Goal: Information Seeking & Learning: Learn about a topic

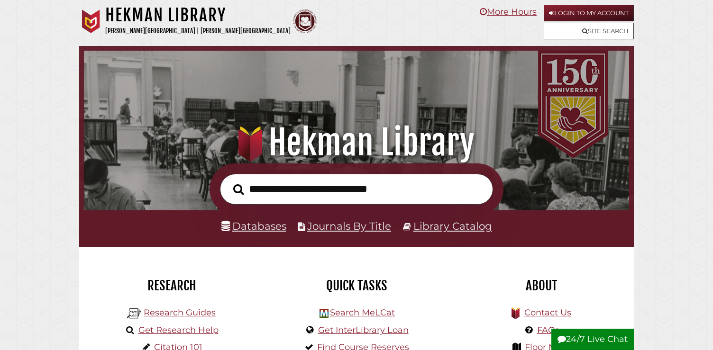
scroll to position [180, 540]
click at [295, 188] on input "text" at bounding box center [356, 189] width 273 height 31
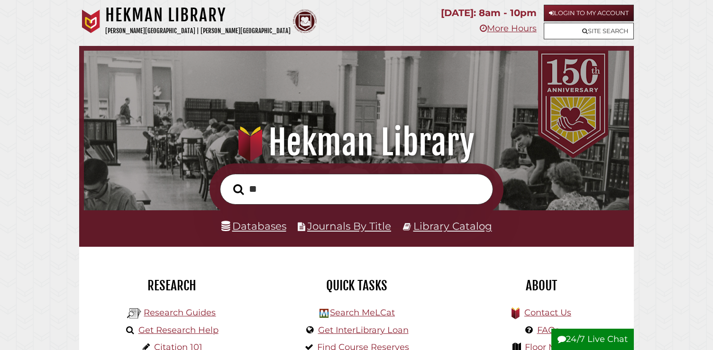
type input "*"
type input "**********"
click at [228, 182] on button "Search" at bounding box center [238, 190] width 20 height 16
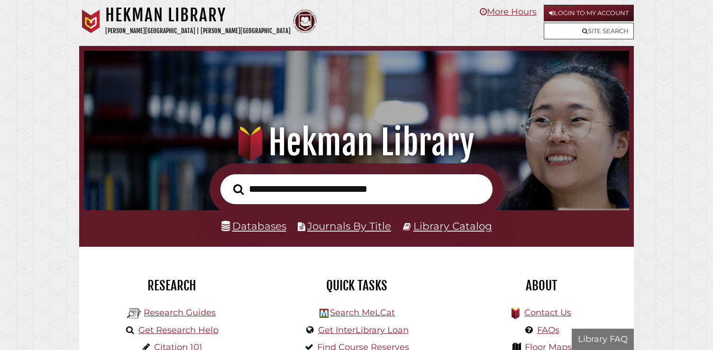
scroll to position [180, 540]
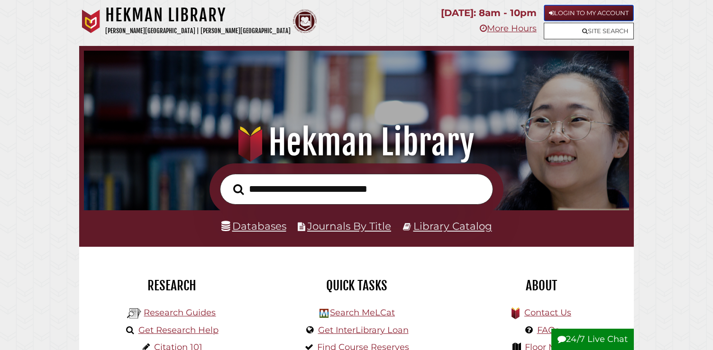
click at [615, 10] on link "Login to My Account" at bounding box center [589, 13] width 90 height 17
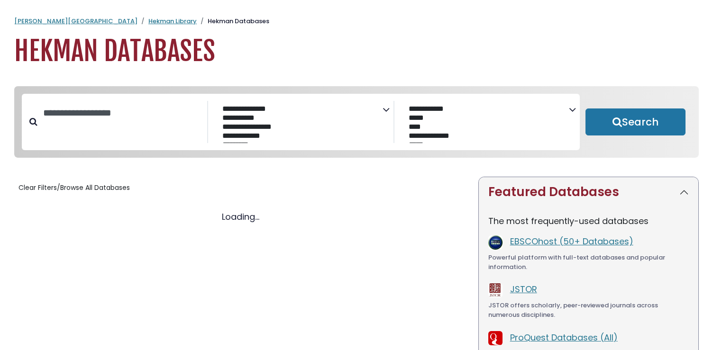
select select "Database Subject Filter"
select select "Database Vendors Filter"
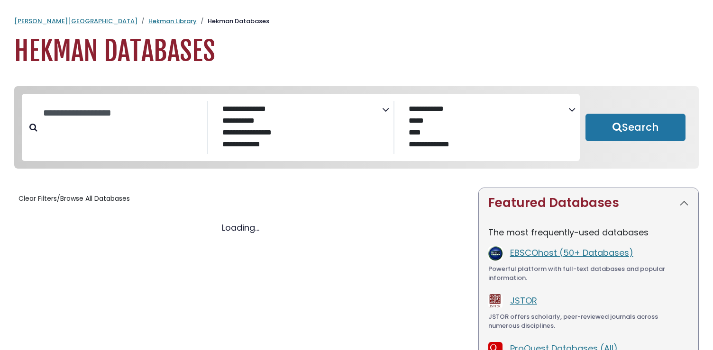
select select "Database Subject Filter"
select select "Database Vendors Filter"
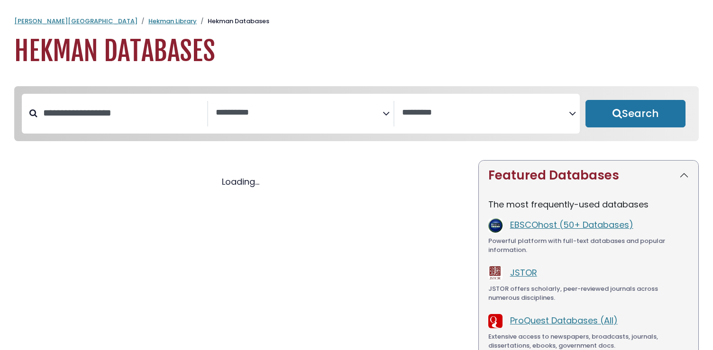
select select "Database Subject Filter"
select select "Database Vendors Filter"
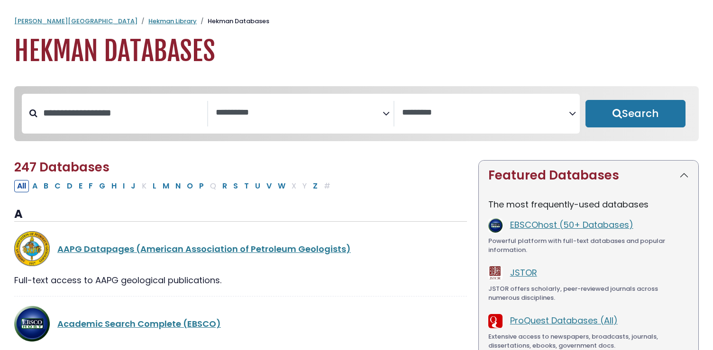
click at [284, 118] on textarea "Search" at bounding box center [299, 113] width 167 height 10
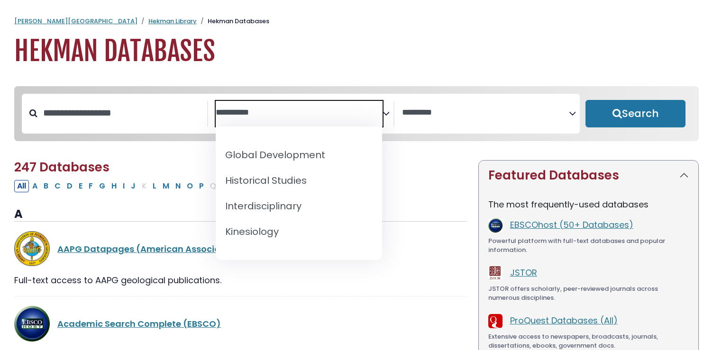
scroll to position [734, 0]
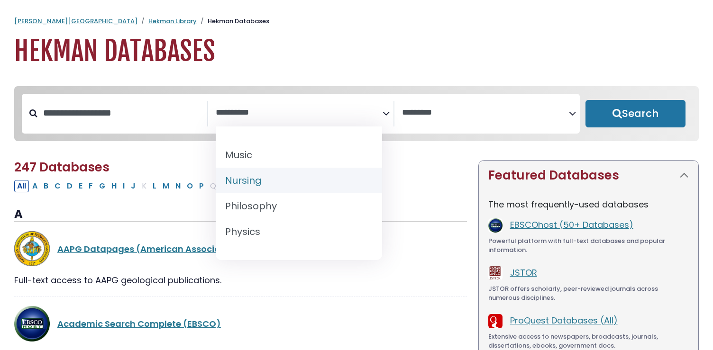
select select "*****"
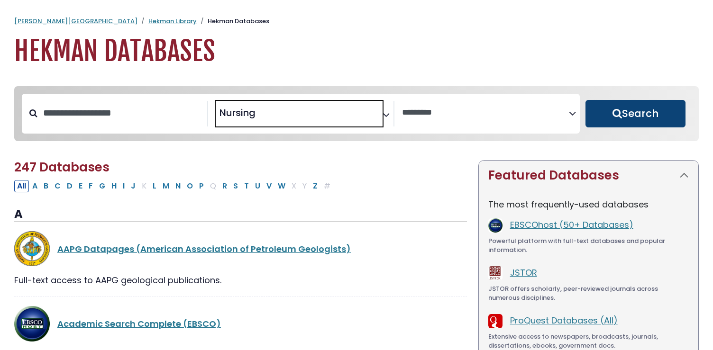
click at [610, 113] on button "Search" at bounding box center [635, 113] width 100 height 27
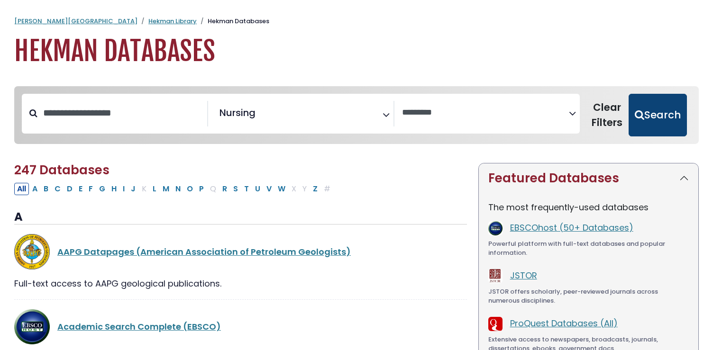
select select "Database Vendors Filter"
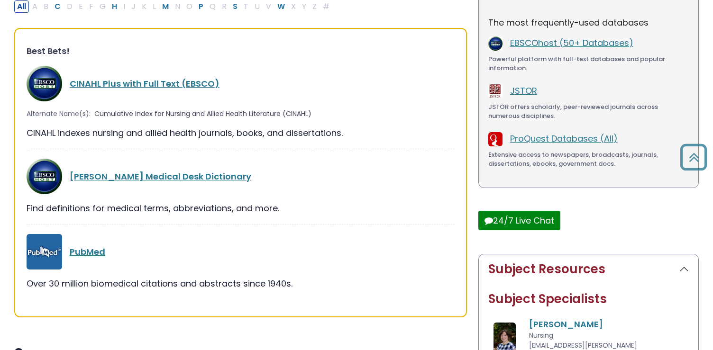
scroll to position [188, 0]
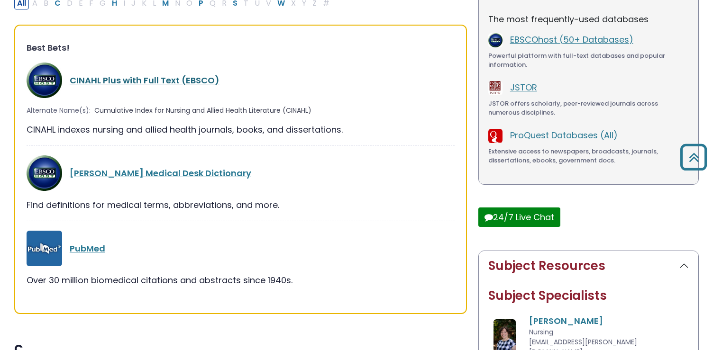
click at [161, 80] on link "CINAHL Plus with Full Text (EBSCO)" at bounding box center [145, 80] width 150 height 12
